Goal: Task Accomplishment & Management: Use online tool/utility

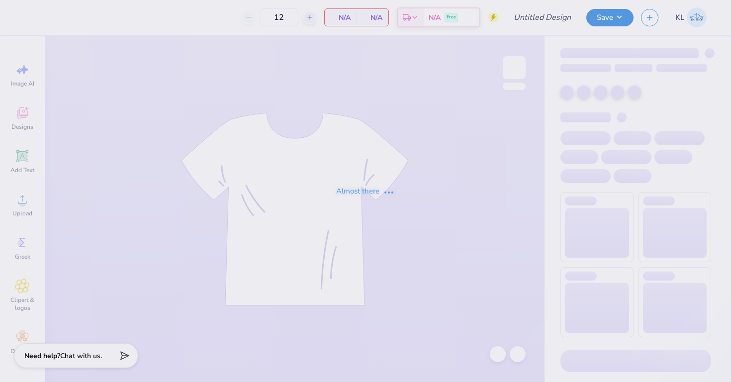
type input "50"
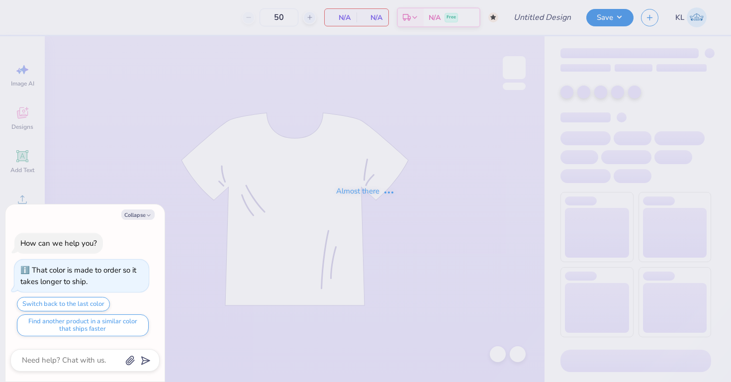
type textarea "x"
type input "ADpickleball tank new"
type textarea "x"
type input "8"
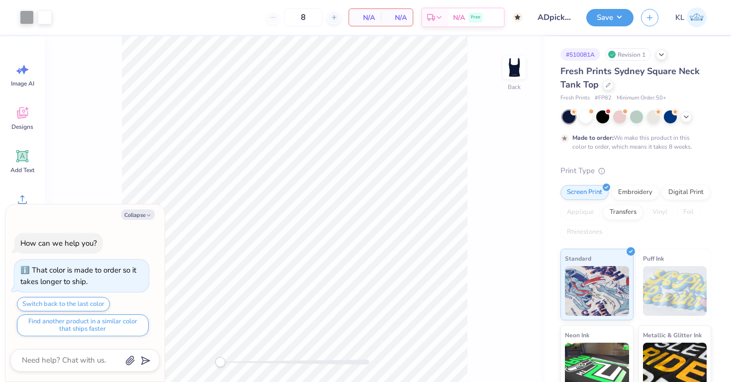
type textarea "x"
click at [311, 17] on input "8" at bounding box center [303, 17] width 39 height 18
type textarea "x"
type input "170"
type textarea "x"
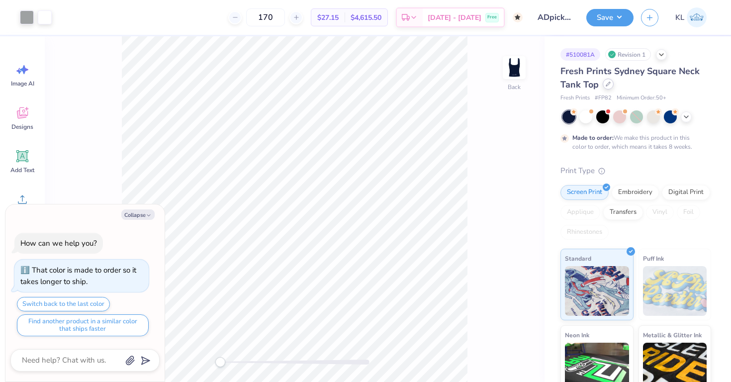
type input "170"
click at [607, 82] on icon at bounding box center [608, 84] width 5 height 5
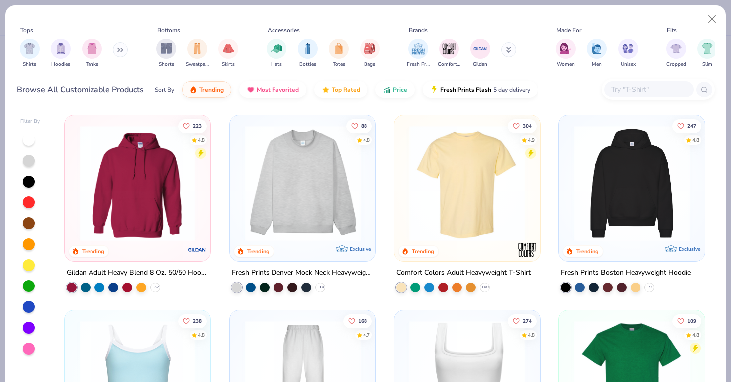
click at [665, 89] on input "text" at bounding box center [648, 89] width 77 height 11
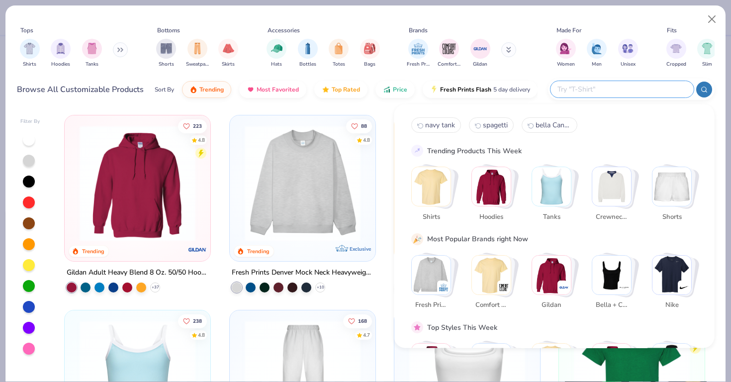
click at [606, 268] on img "Stack Card Button Bella + Canvas" at bounding box center [611, 274] width 39 height 39
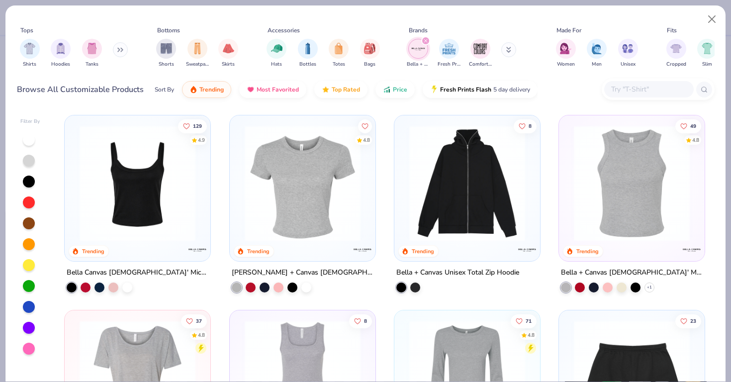
click at [168, 204] on img at bounding box center [138, 183] width 126 height 116
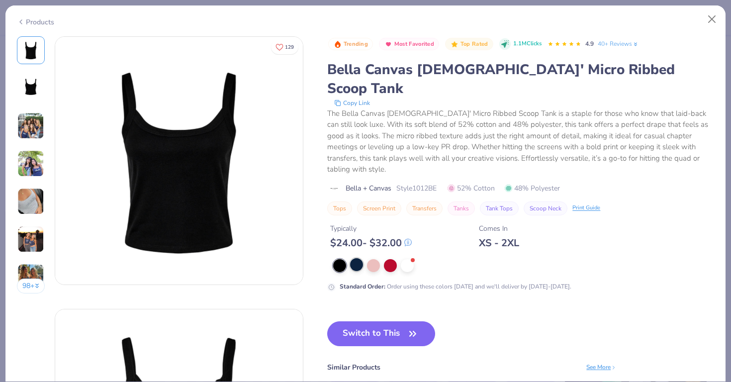
click at [353, 258] on div at bounding box center [356, 264] width 13 height 13
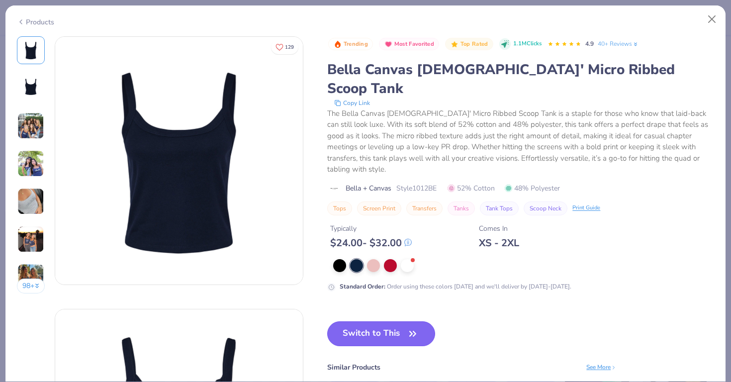
click at [387, 321] on button "Switch to This" at bounding box center [381, 333] width 108 height 25
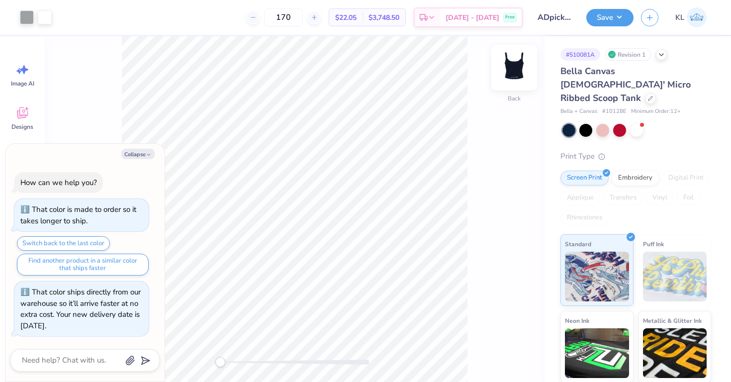
click at [509, 67] on img at bounding box center [514, 68] width 40 height 40
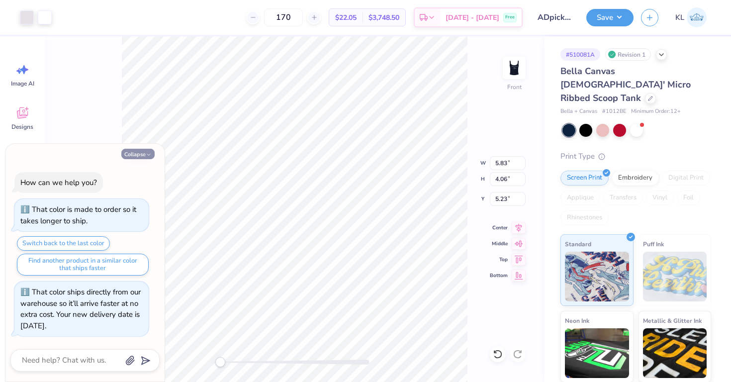
click at [135, 156] on button "Collapse" at bounding box center [137, 154] width 33 height 10
type textarea "x"
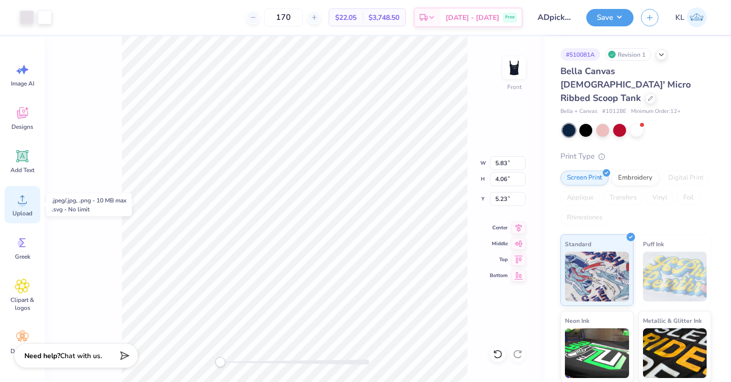
click at [17, 206] on icon at bounding box center [22, 199] width 15 height 15
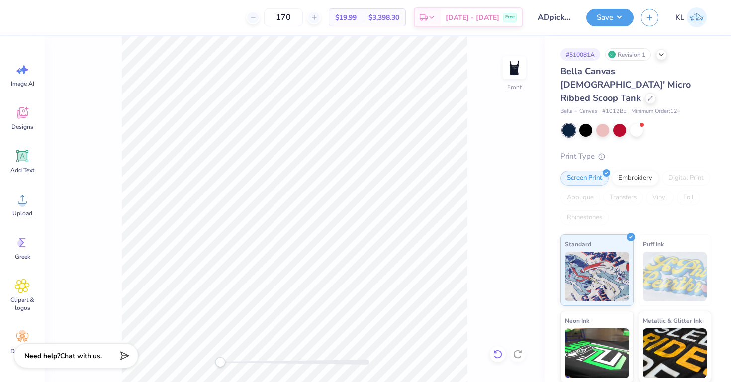
click at [499, 356] on icon at bounding box center [498, 354] width 10 height 10
